Goal: Transaction & Acquisition: Purchase product/service

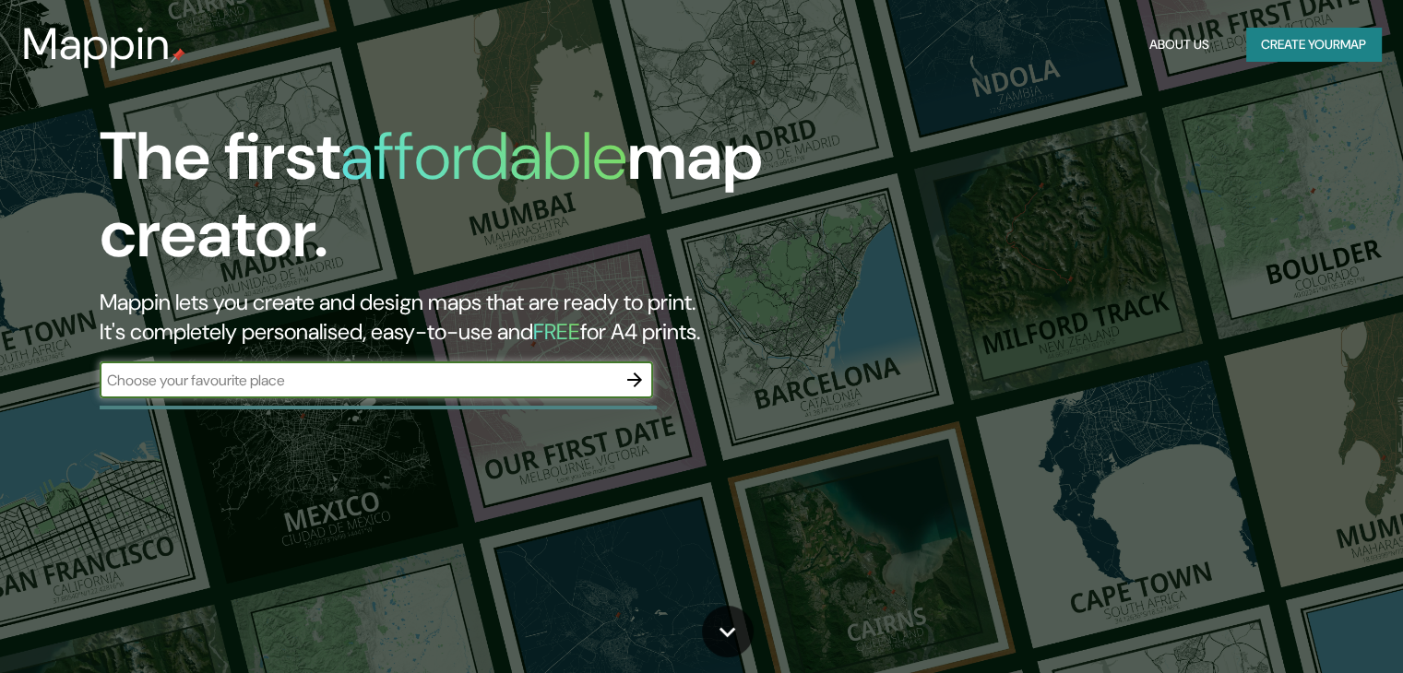
click at [325, 375] on input "text" at bounding box center [358, 380] width 517 height 21
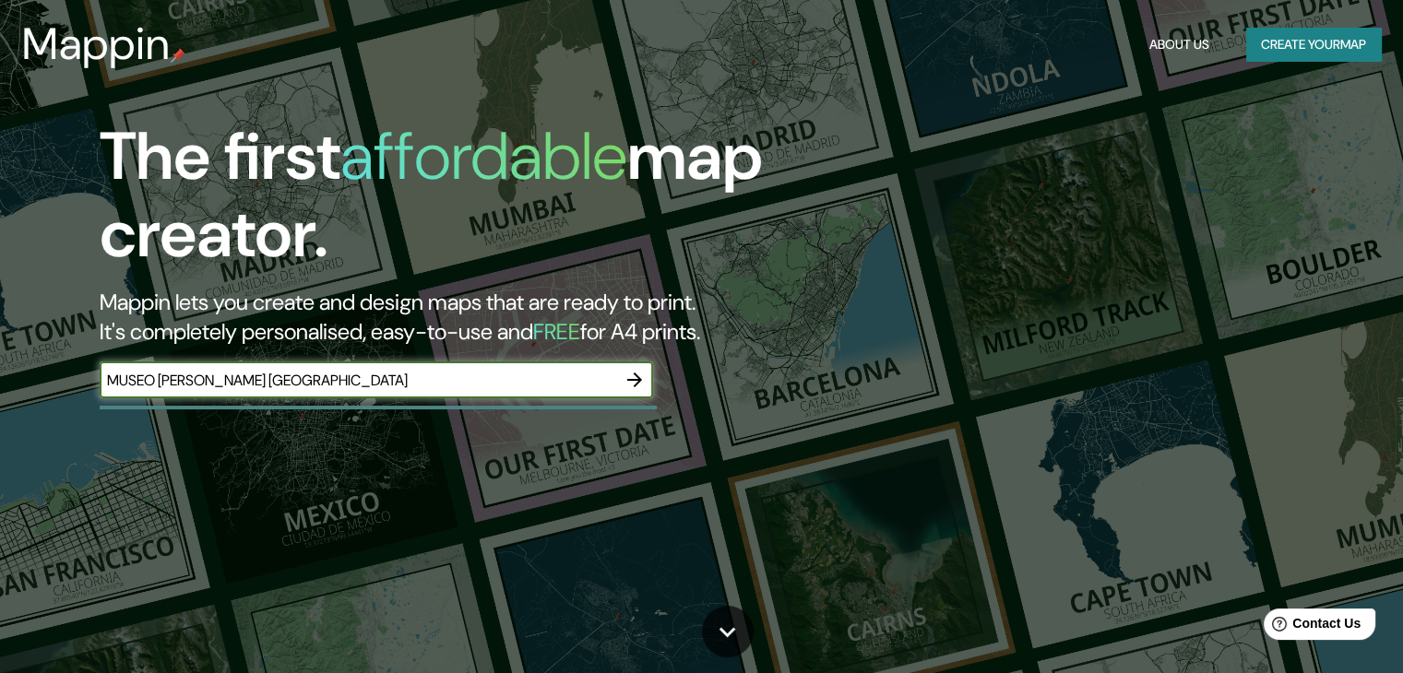
type input "MUSEO [PERSON_NAME] [GEOGRAPHIC_DATA]"
click at [644, 381] on icon "button" at bounding box center [635, 380] width 22 height 22
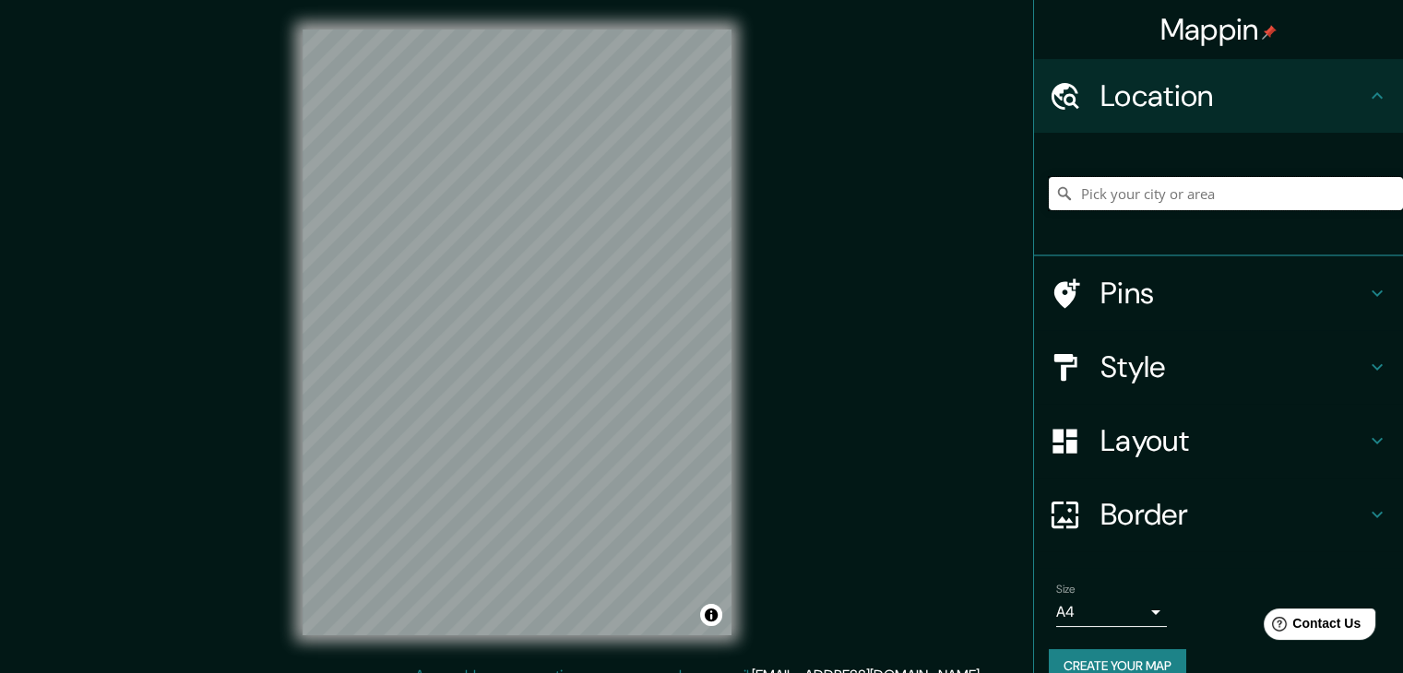
click at [1226, 189] on input "Pick your city or area" at bounding box center [1226, 193] width 354 height 33
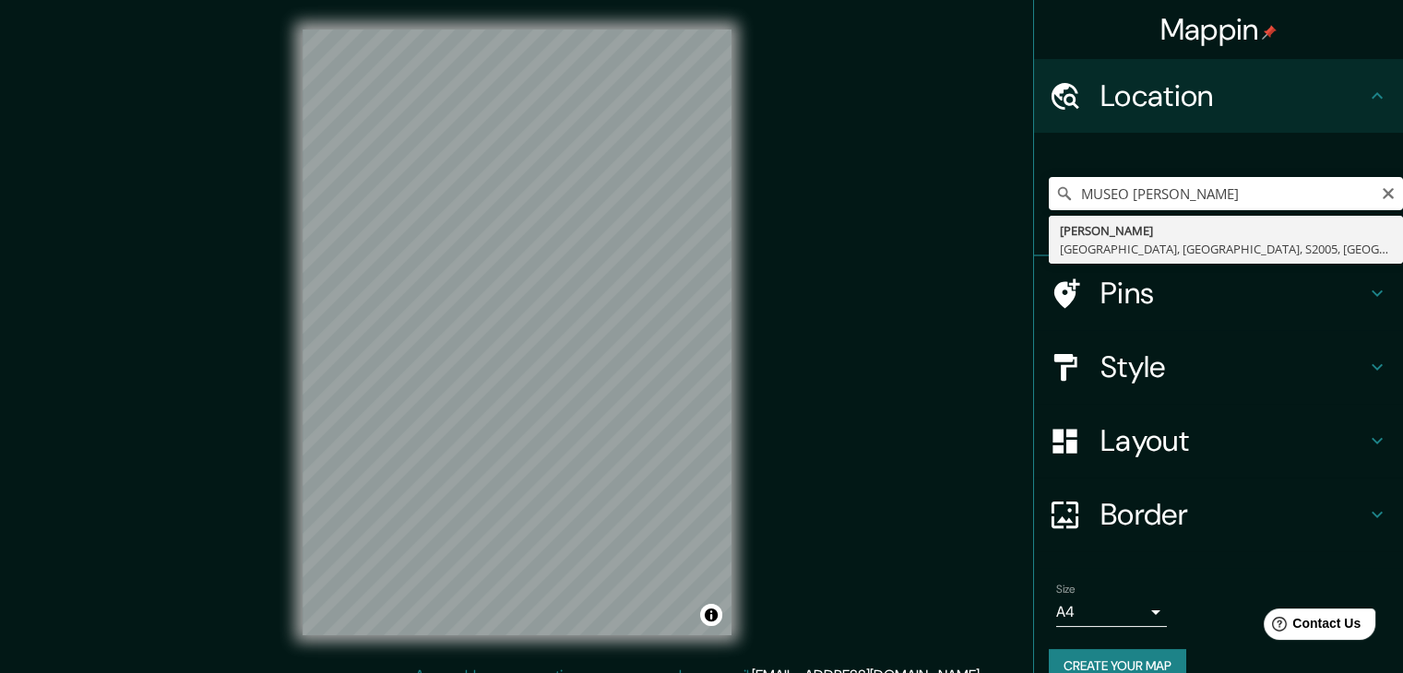
type input "[PERSON_NAME][GEOGRAPHIC_DATA], [GEOGRAPHIC_DATA], S2005, [GEOGRAPHIC_DATA]"
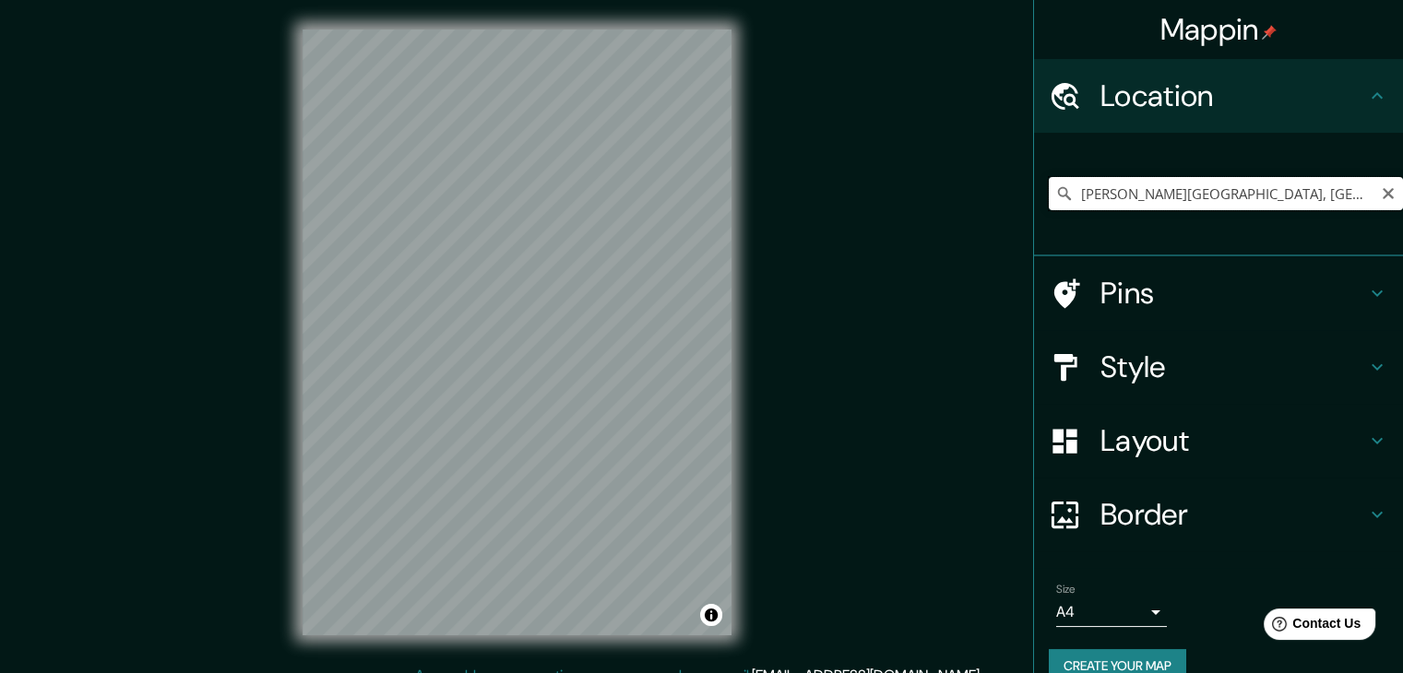
click at [1221, 194] on input "[PERSON_NAME][GEOGRAPHIC_DATA], [GEOGRAPHIC_DATA], S2005, [GEOGRAPHIC_DATA]" at bounding box center [1226, 193] width 354 height 33
click at [1383, 193] on icon "Clear" at bounding box center [1388, 193] width 11 height 11
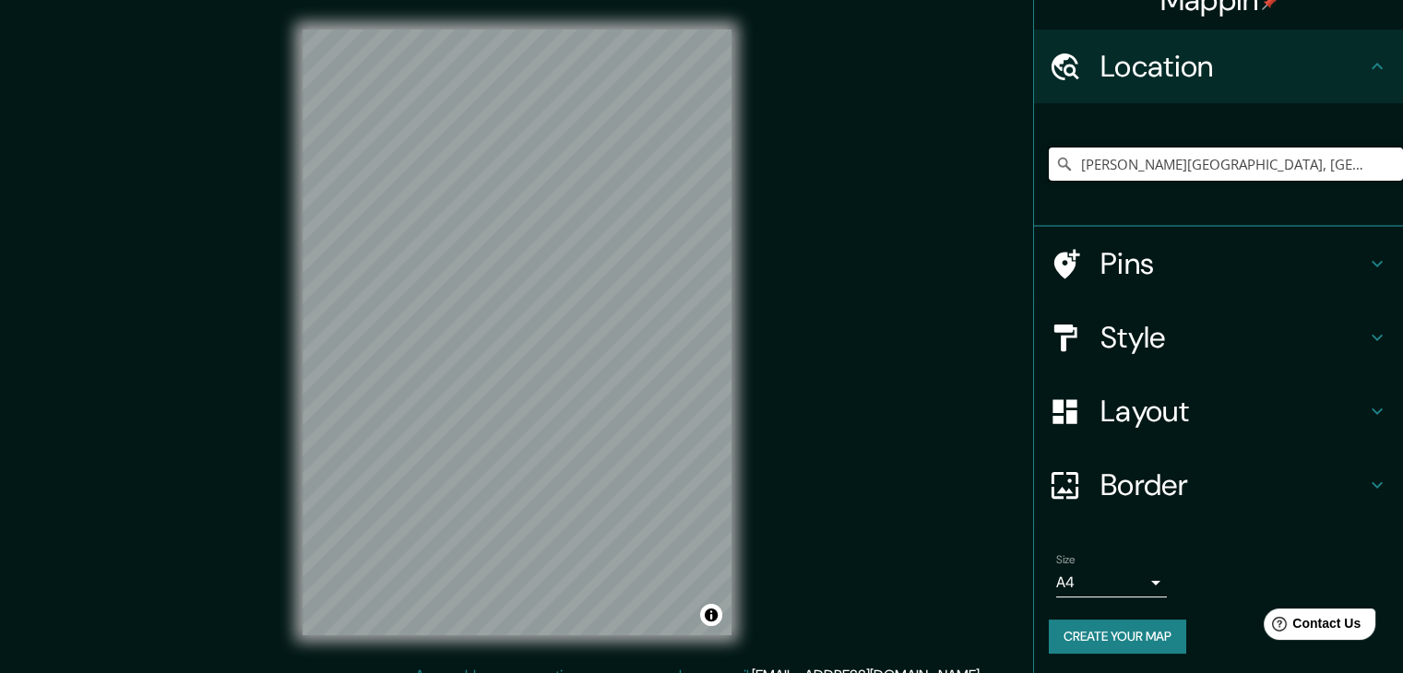
scroll to position [31, 0]
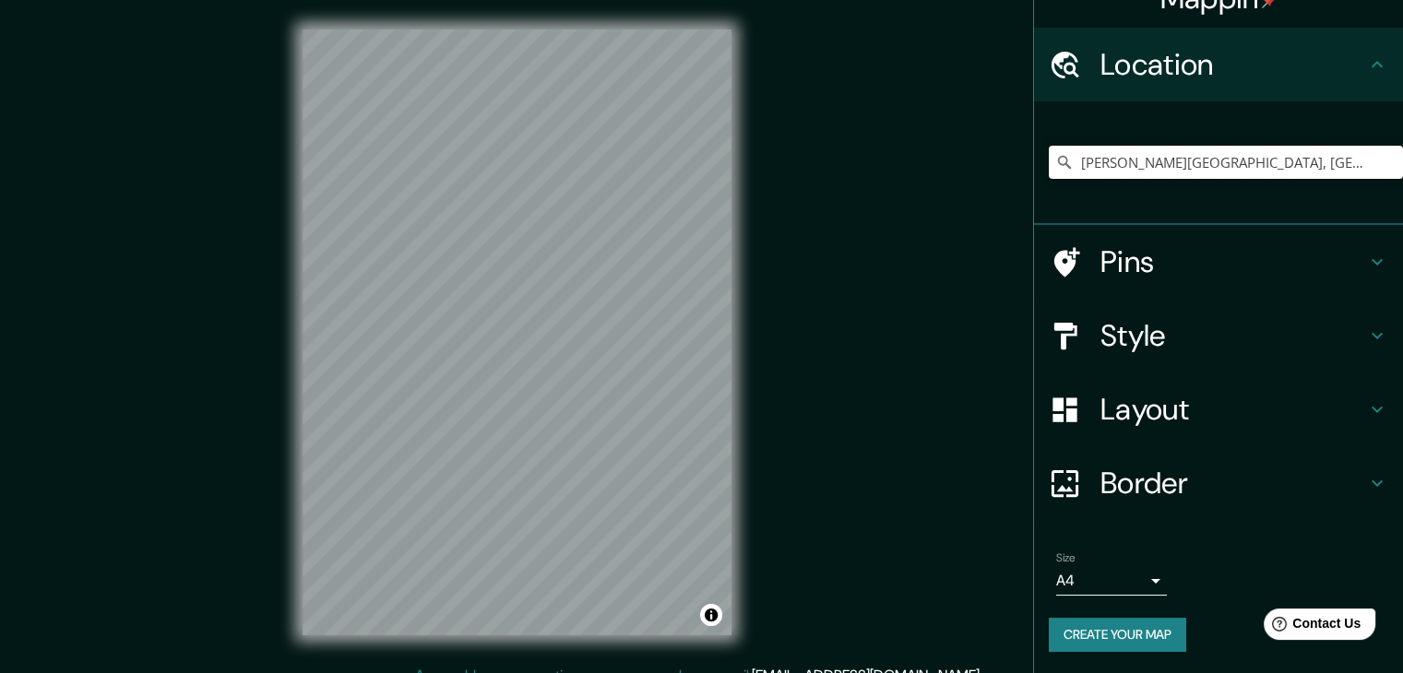
type input "[PERSON_NAME][GEOGRAPHIC_DATA], [GEOGRAPHIC_DATA], S2005, [GEOGRAPHIC_DATA]"
click at [1366, 260] on icon at bounding box center [1377, 262] width 22 height 22
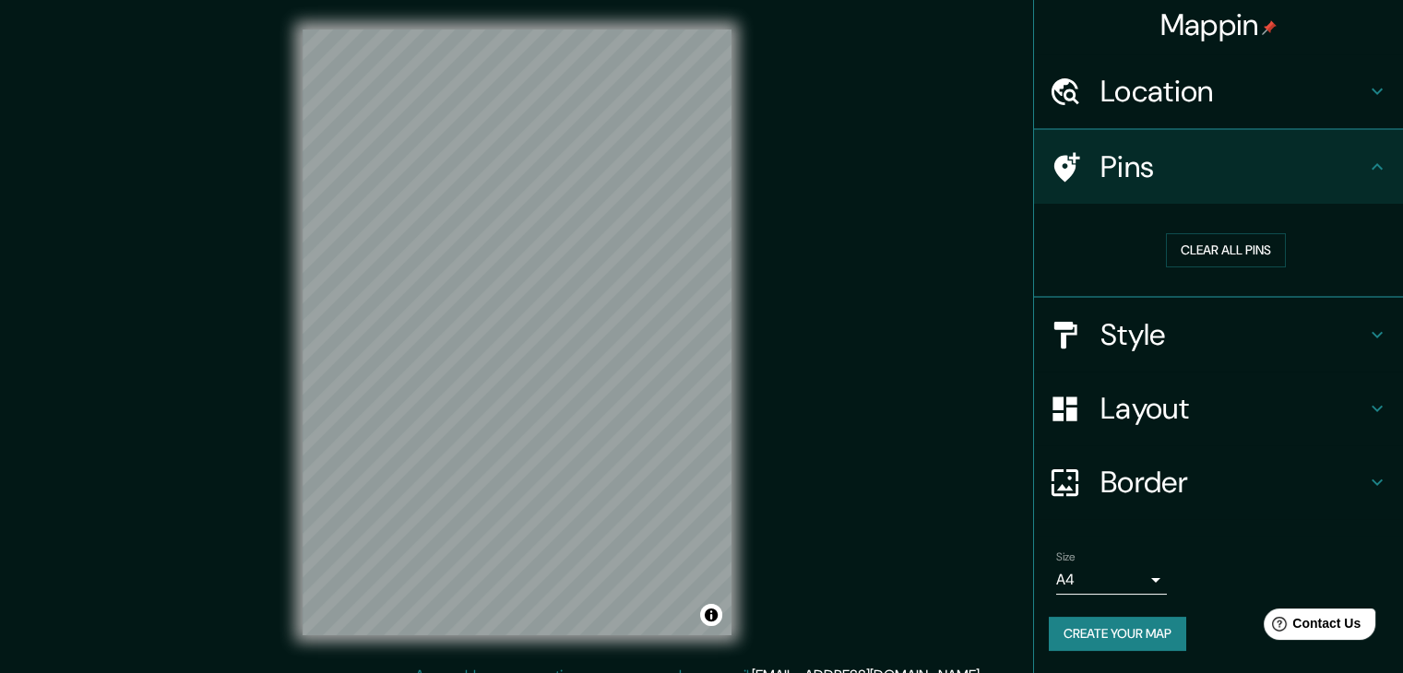
scroll to position [4, 0]
click at [1122, 161] on h4 "Pins" at bounding box center [1234, 167] width 266 height 37
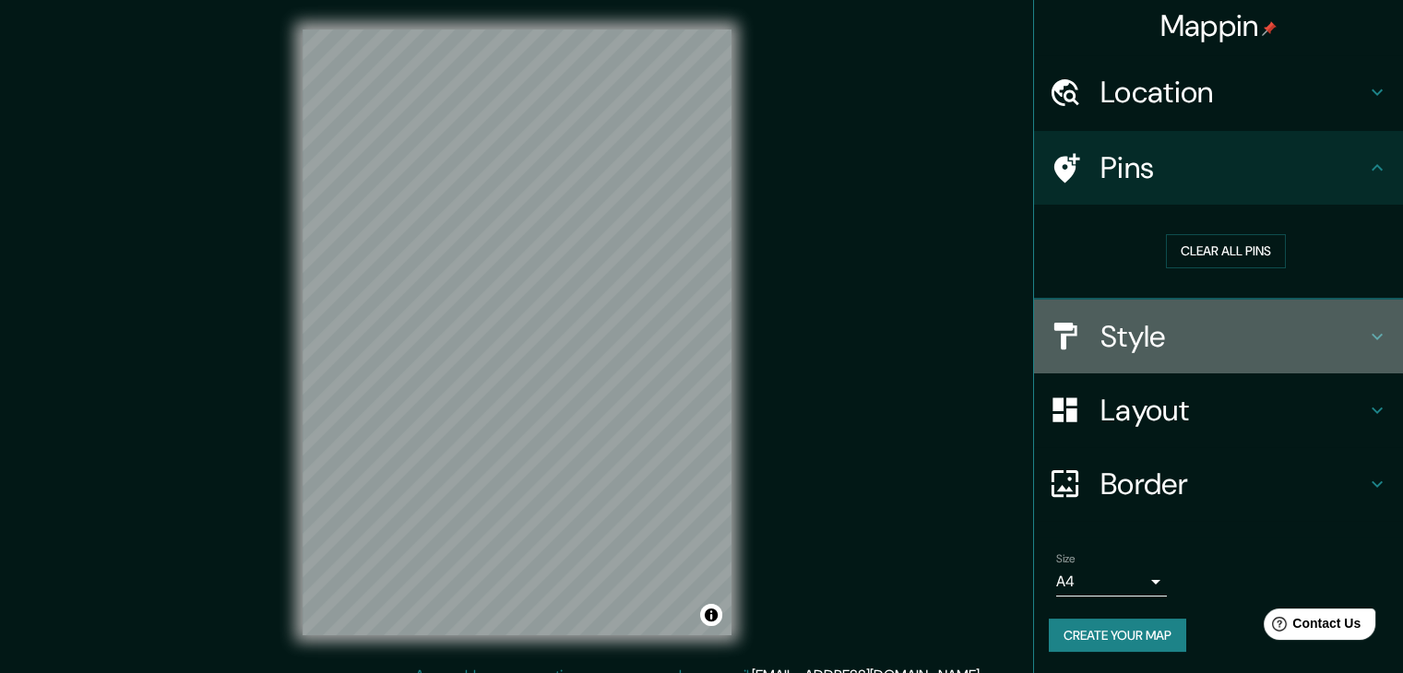
click at [1366, 336] on icon at bounding box center [1377, 337] width 22 height 22
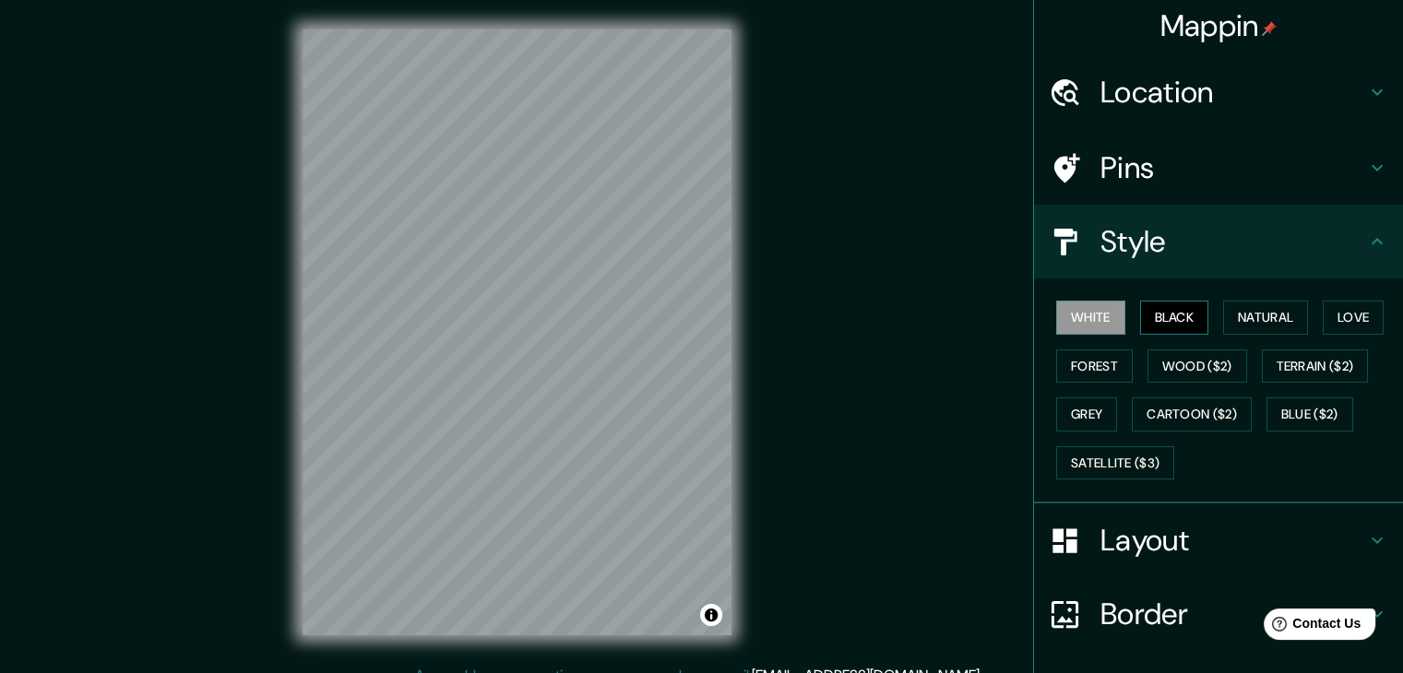
click at [1158, 312] on button "Black" at bounding box center [1174, 318] width 69 height 34
click at [1247, 326] on button "Natural" at bounding box center [1265, 318] width 85 height 34
click at [1075, 315] on button "White" at bounding box center [1090, 318] width 69 height 34
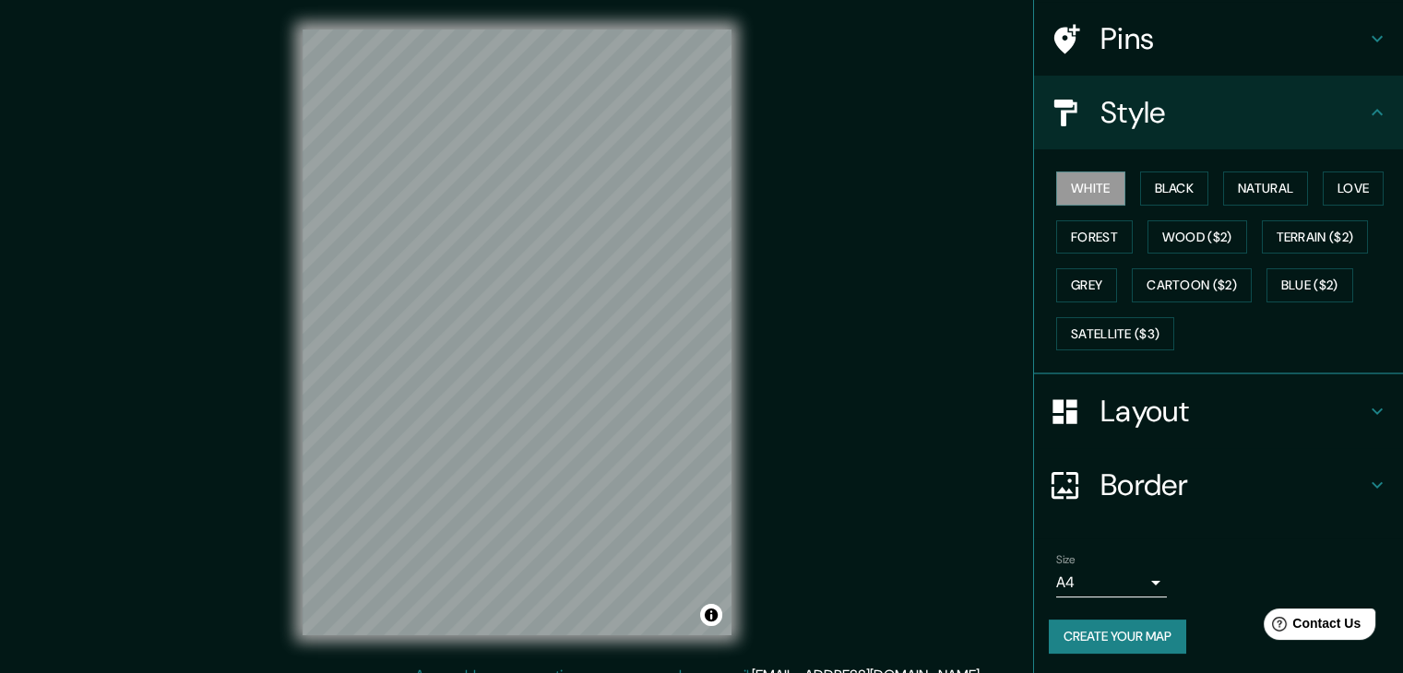
click at [1376, 402] on div "Layout" at bounding box center [1218, 412] width 369 height 74
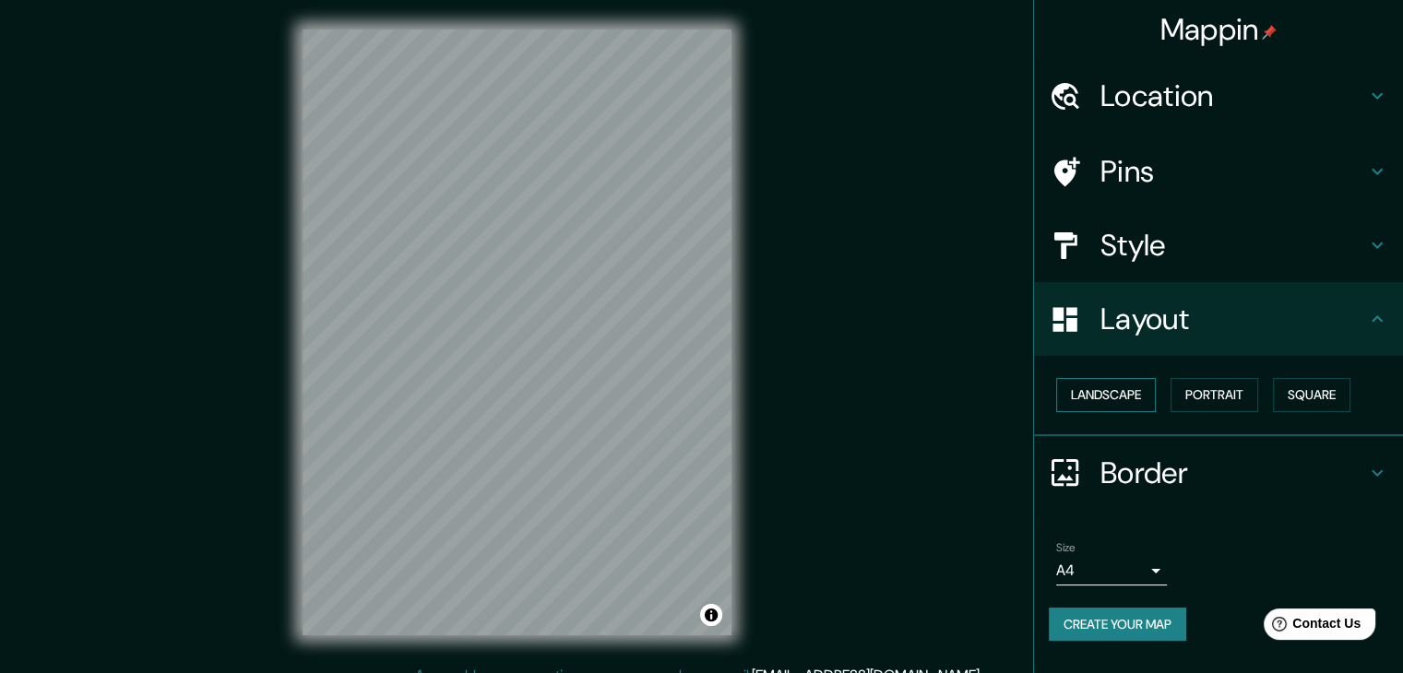
click at [1137, 402] on button "Landscape" at bounding box center [1106, 395] width 100 height 34
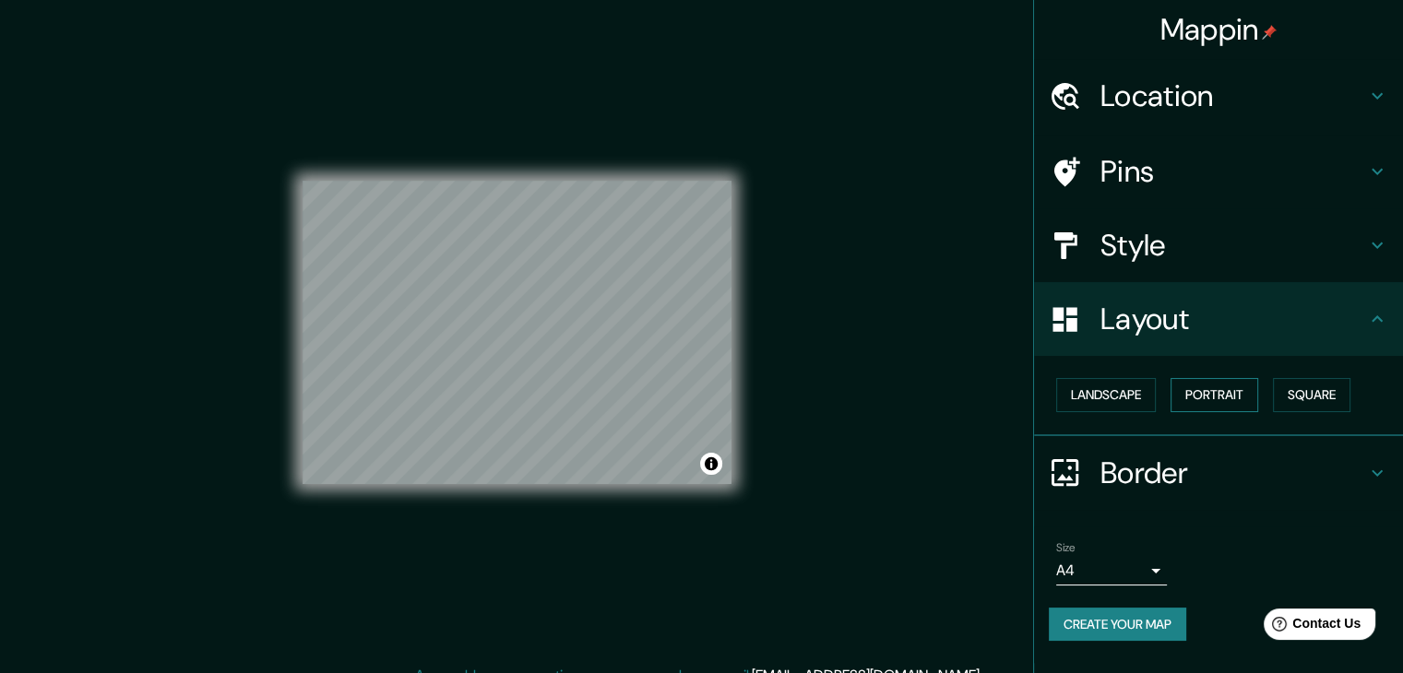
click at [1207, 397] on button "Portrait" at bounding box center [1215, 395] width 88 height 34
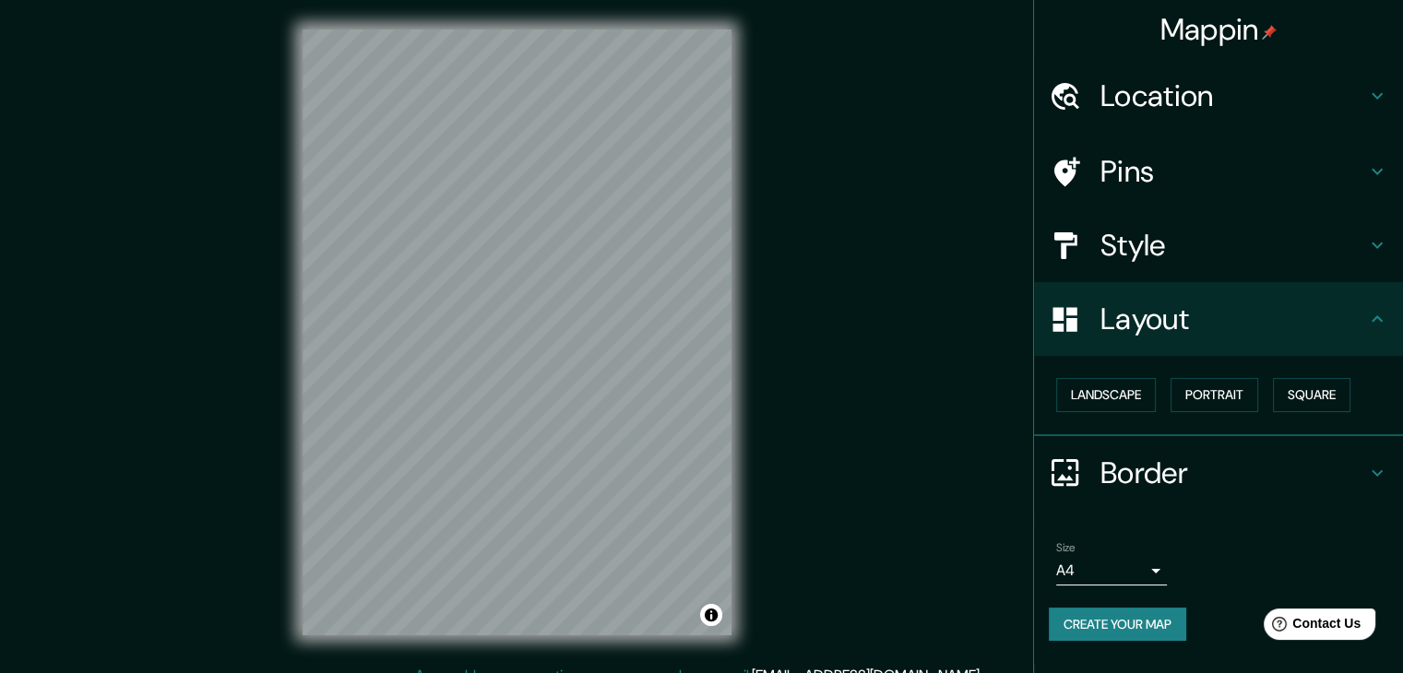
click at [1168, 156] on h4 "Pins" at bounding box center [1234, 171] width 266 height 37
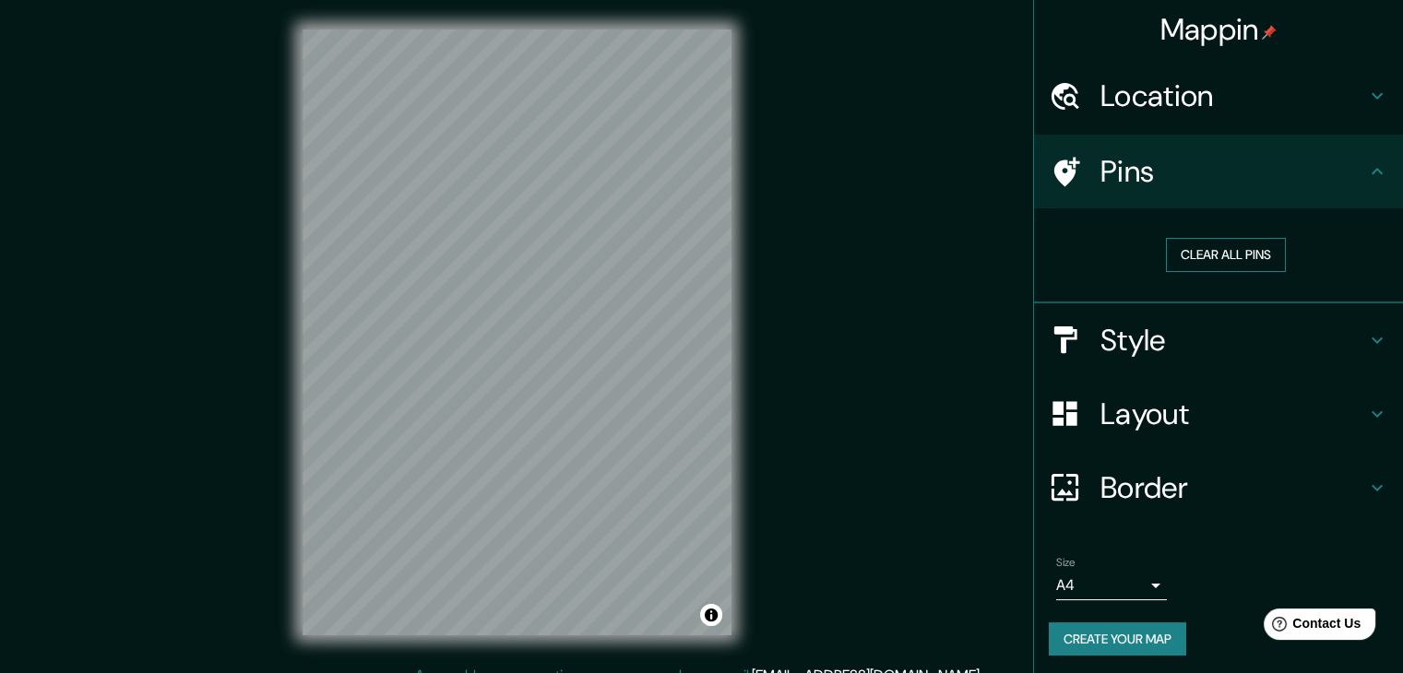
click at [1185, 255] on button "Clear all pins" at bounding box center [1226, 255] width 120 height 34
click at [1159, 639] on button "Create your map" at bounding box center [1117, 640] width 137 height 34
